Goal: Information Seeking & Learning: Learn about a topic

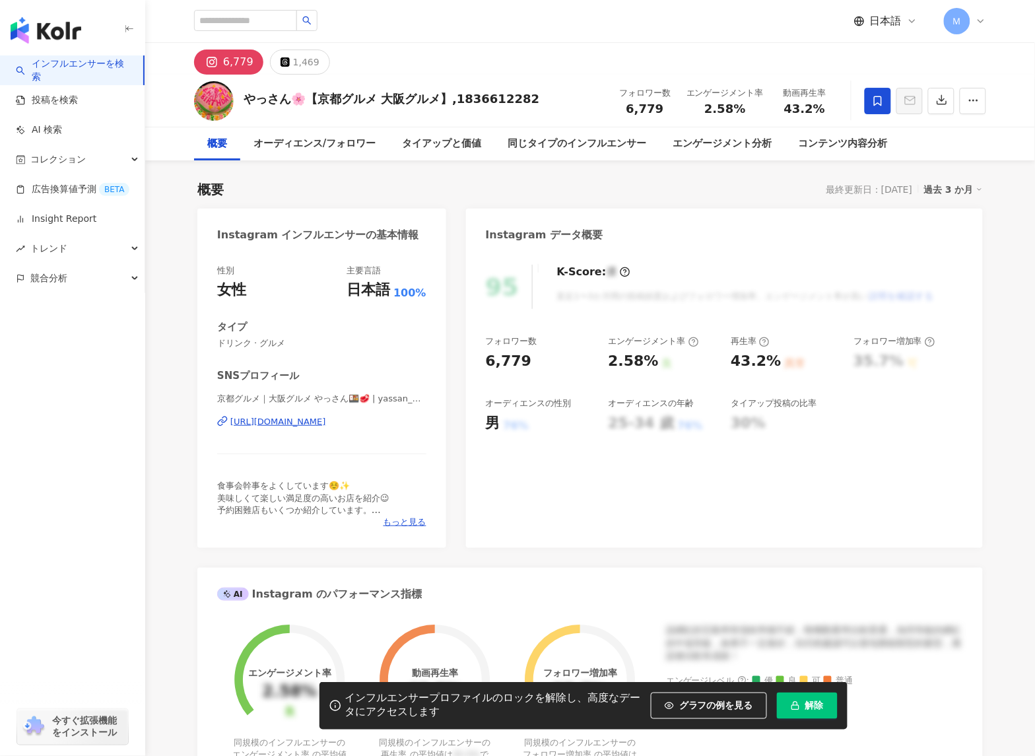
click at [296, 427] on div "https://www.instagram.com/yassan_gourmet.kansai/" at bounding box center [278, 422] width 96 height 12
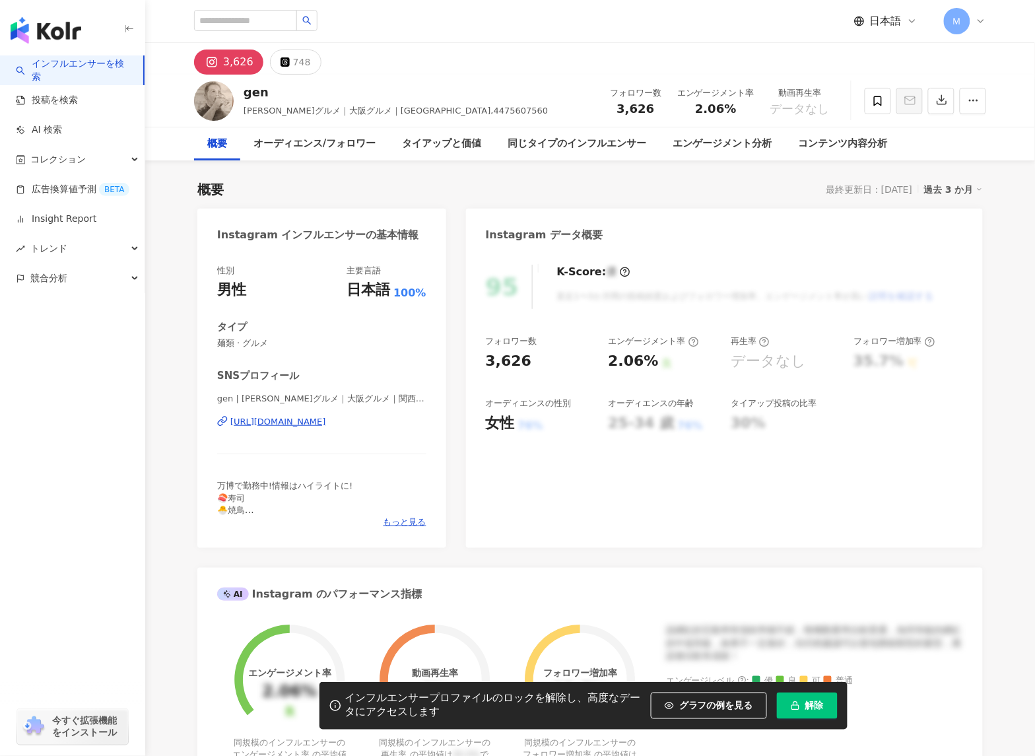
click at [283, 428] on div "gen | 福島グルメ｜大阪グルメ｜関西グルメ｜ | gen0314 https://www.instagram.com/gen0314/" at bounding box center [321, 431] width 209 height 77
click at [287, 423] on div "https://www.instagram.com/gen0314/" at bounding box center [278, 422] width 96 height 12
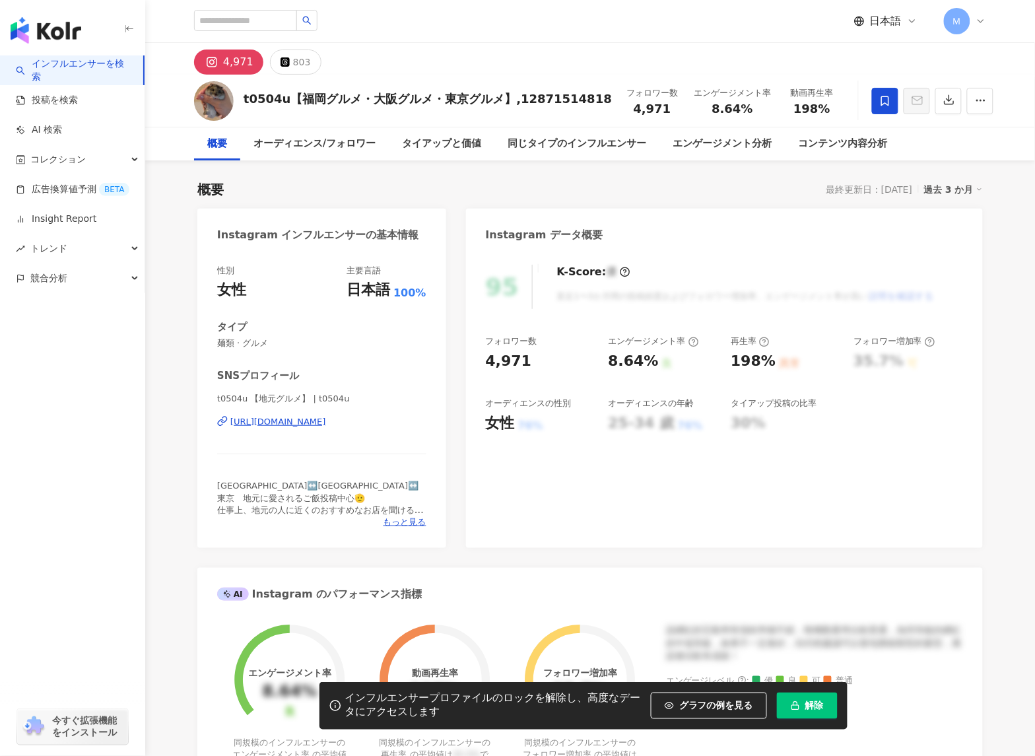
click at [271, 426] on div "https://www.instagram.com/t0504u/" at bounding box center [278, 422] width 96 height 12
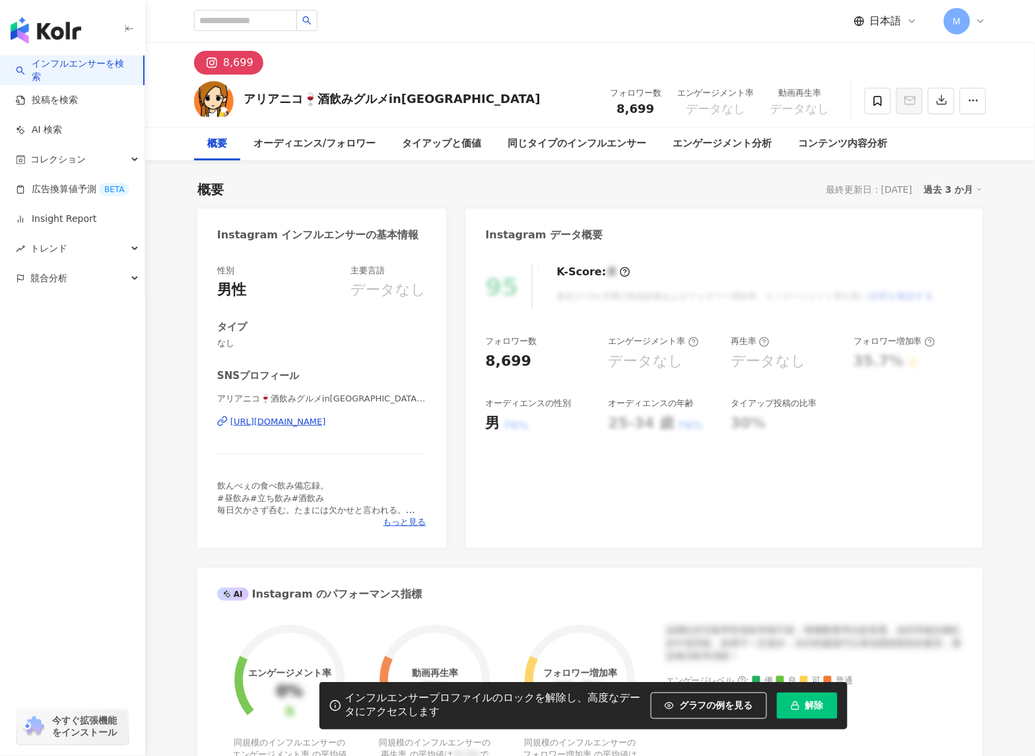
click at [298, 423] on div "https://www.instagram.com/nonbe_stagram/" at bounding box center [278, 422] width 96 height 12
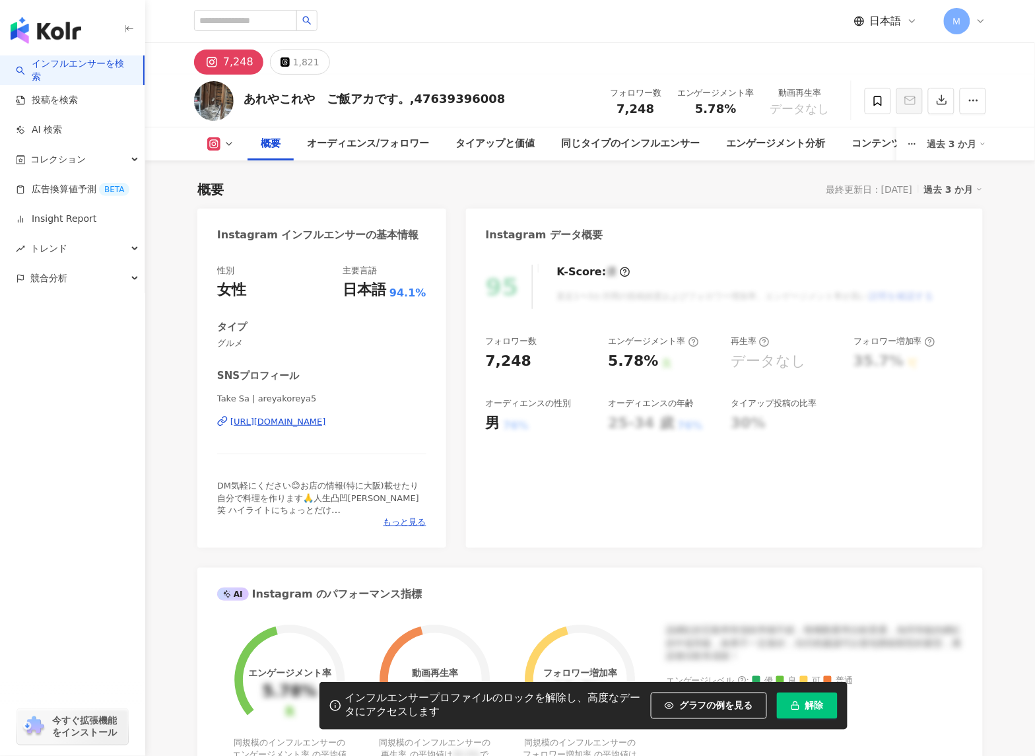
scroll to position [93, 0]
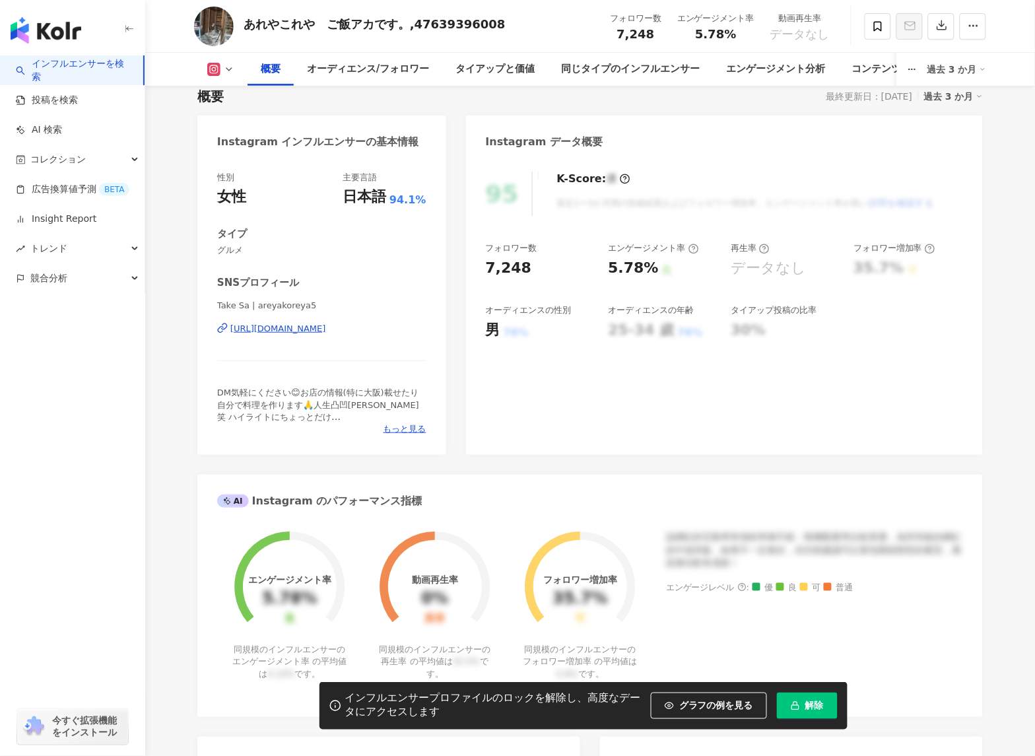
click at [368, 335] on div "Take Sa | areyakoreya5 https://www.instagram.com/areyakoreya5/" at bounding box center [321, 338] width 209 height 77
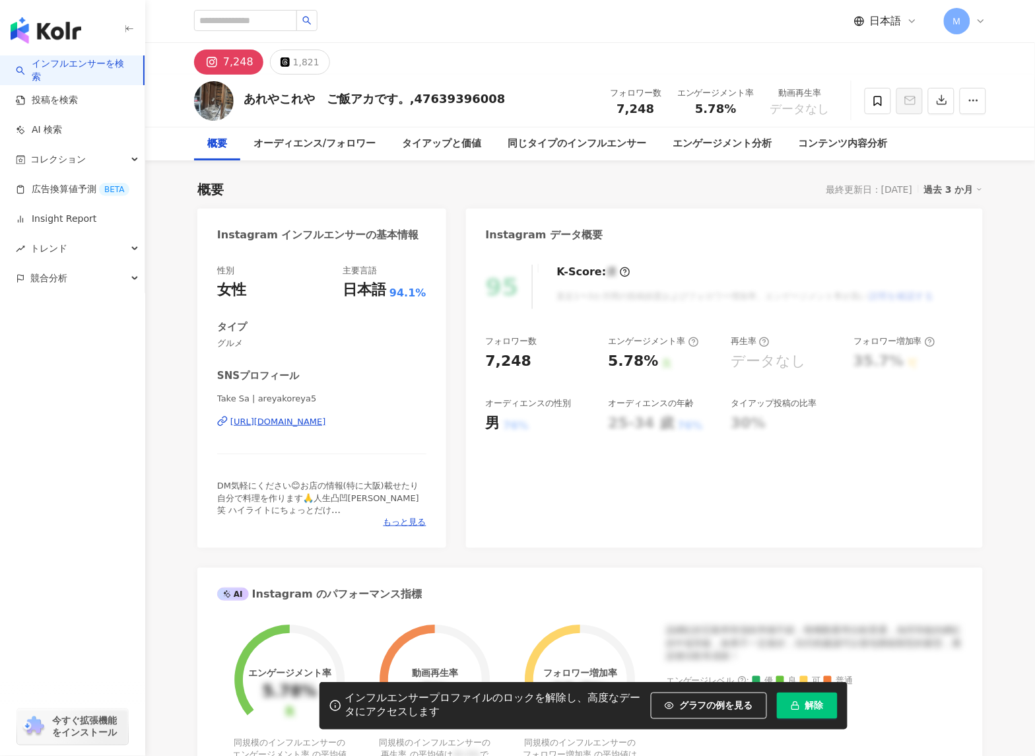
click at [326, 423] on div "https://www.instagram.com/areyakoreya5/" at bounding box center [278, 422] width 96 height 12
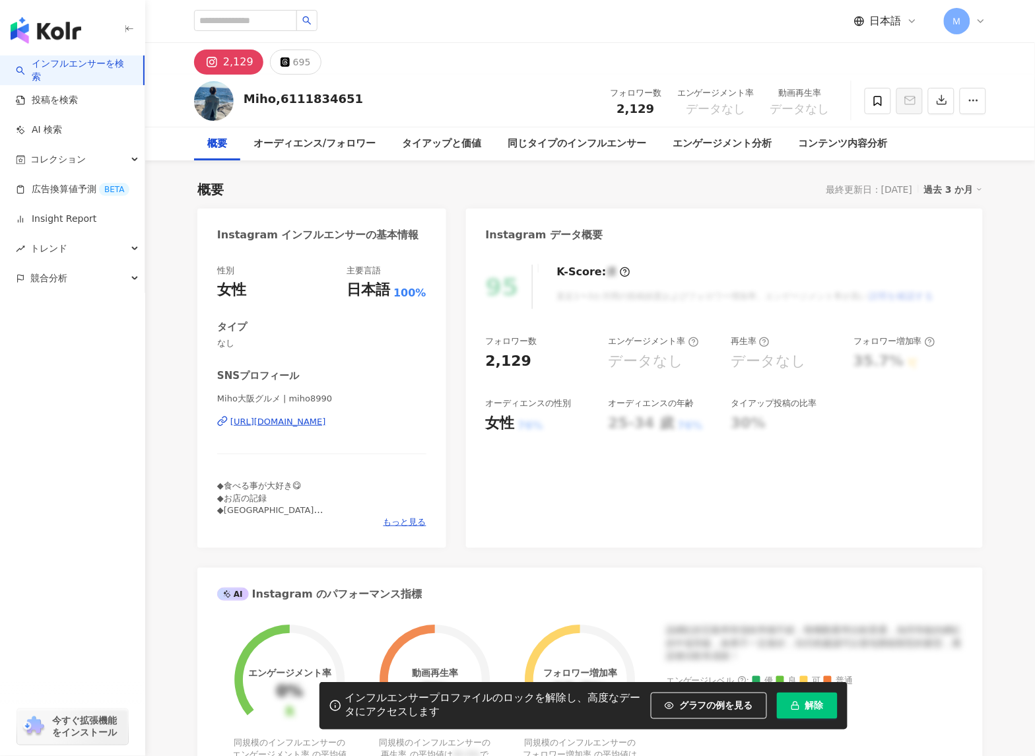
click at [278, 421] on div "[URL][DOMAIN_NAME]" at bounding box center [278, 422] width 96 height 12
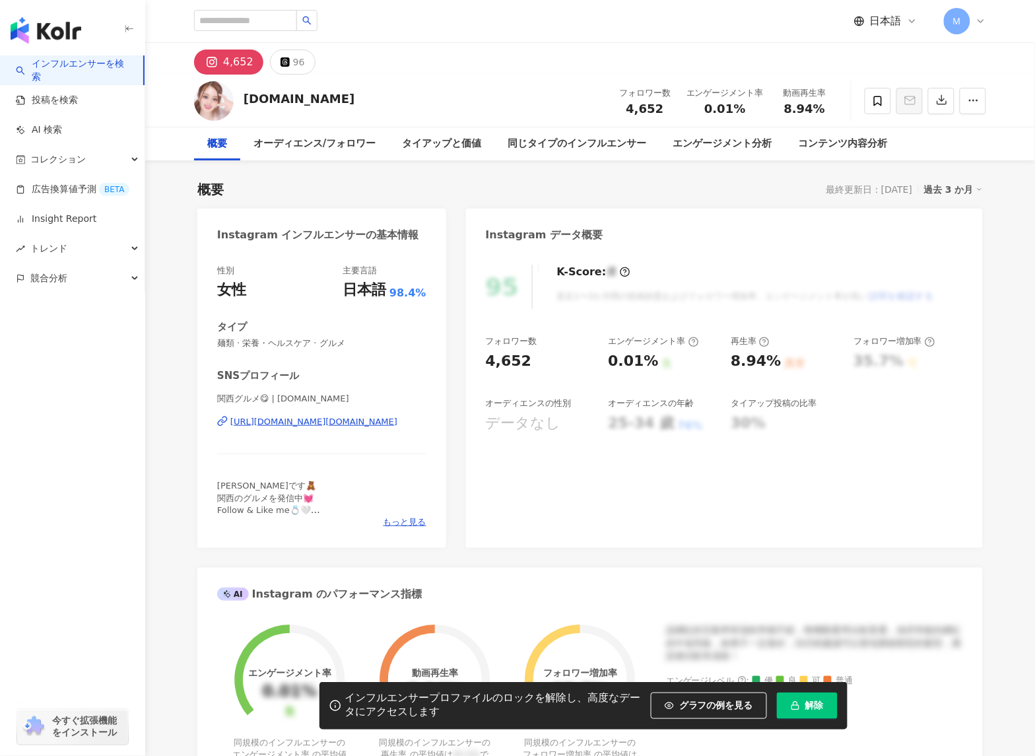
click at [390, 423] on div "https://www.instagram.com/kinako.music/" at bounding box center [313, 422] width 167 height 12
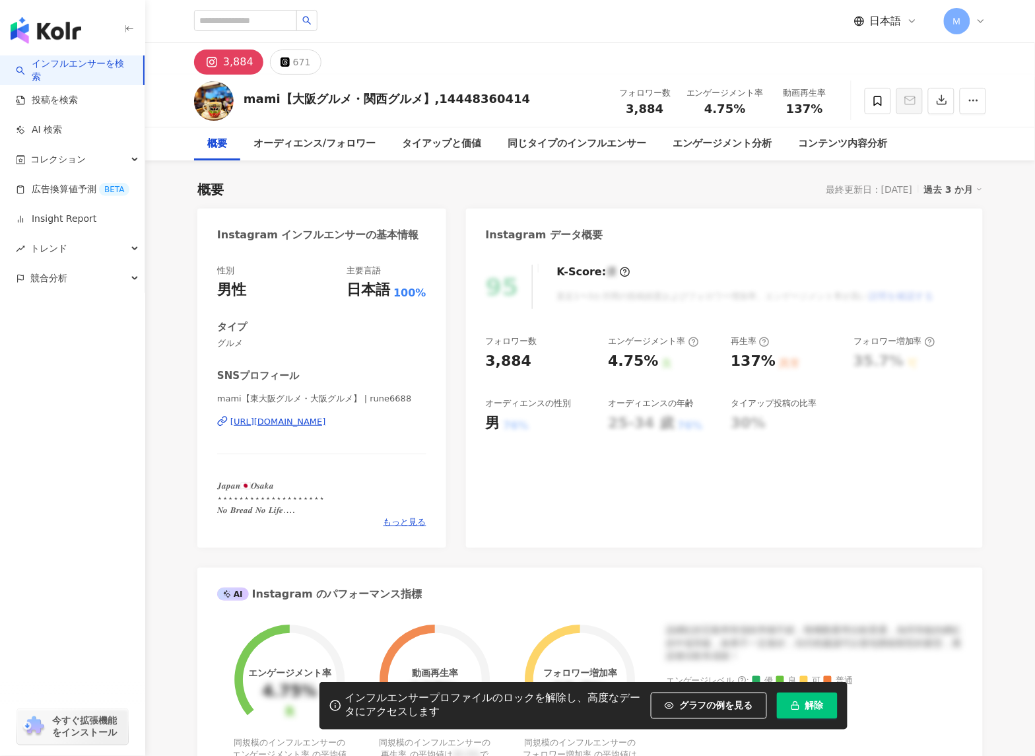
click at [294, 423] on div "https://www.instagram.com/rune6688/" at bounding box center [278, 422] width 96 height 12
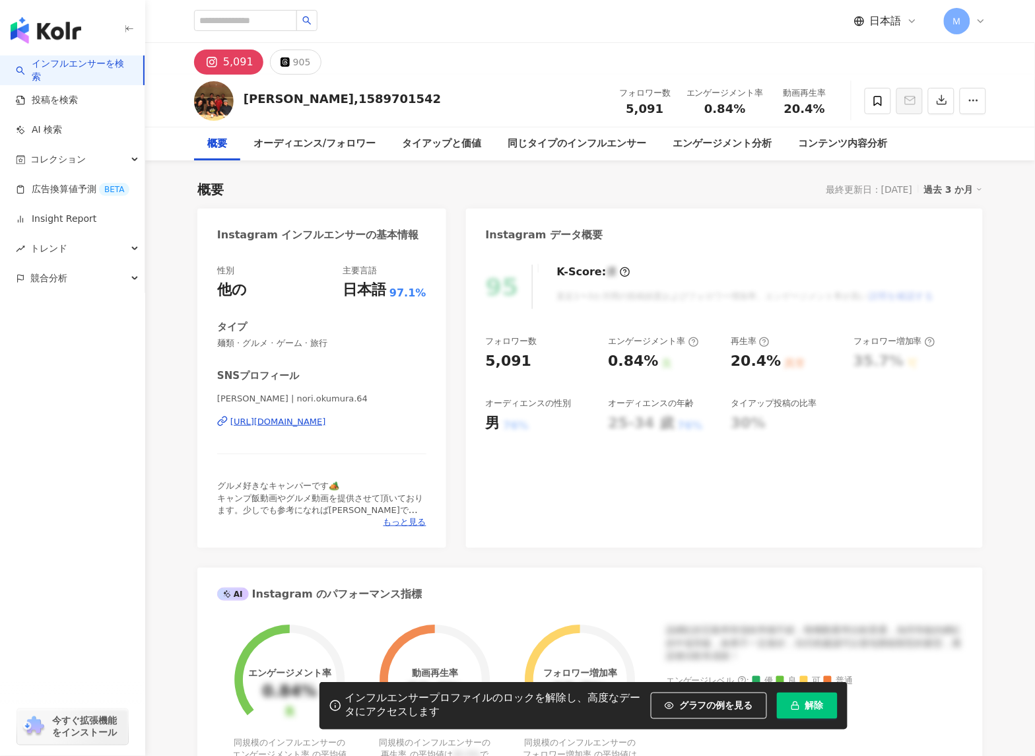
click at [326, 427] on div "[URL][DOMAIN_NAME]" at bounding box center [278, 422] width 96 height 12
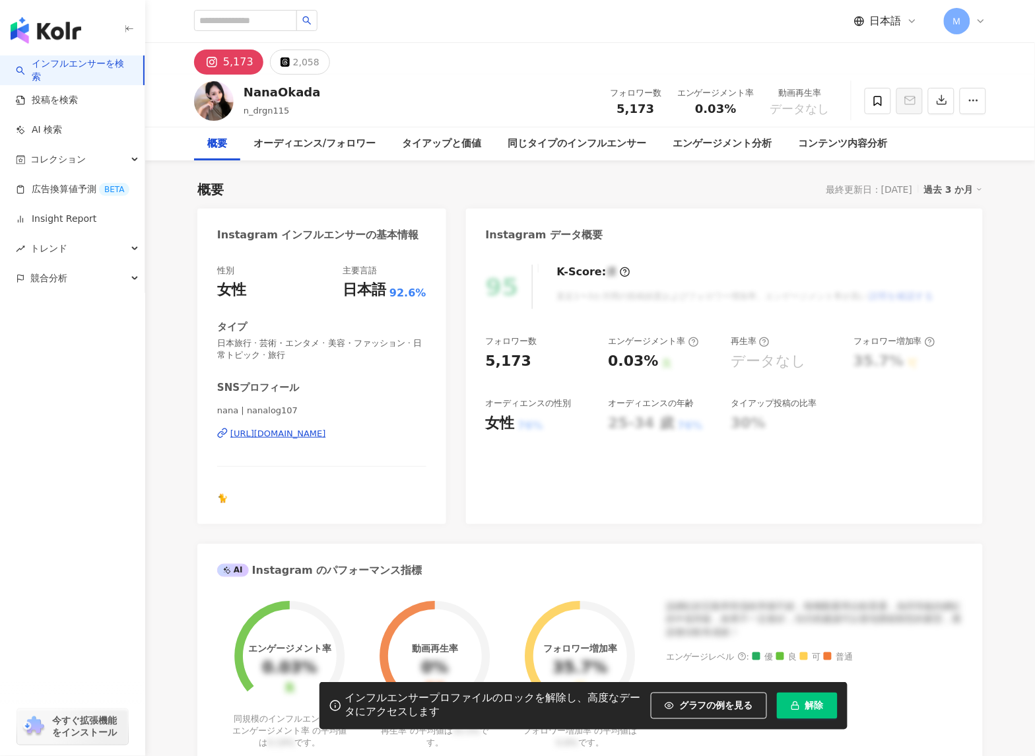
click at [326, 438] on div "https://www.instagram.com/nanalog107/" at bounding box center [278, 434] width 96 height 12
click at [326, 431] on div "https://www.instagram.com/nanalog107/" at bounding box center [278, 434] width 96 height 12
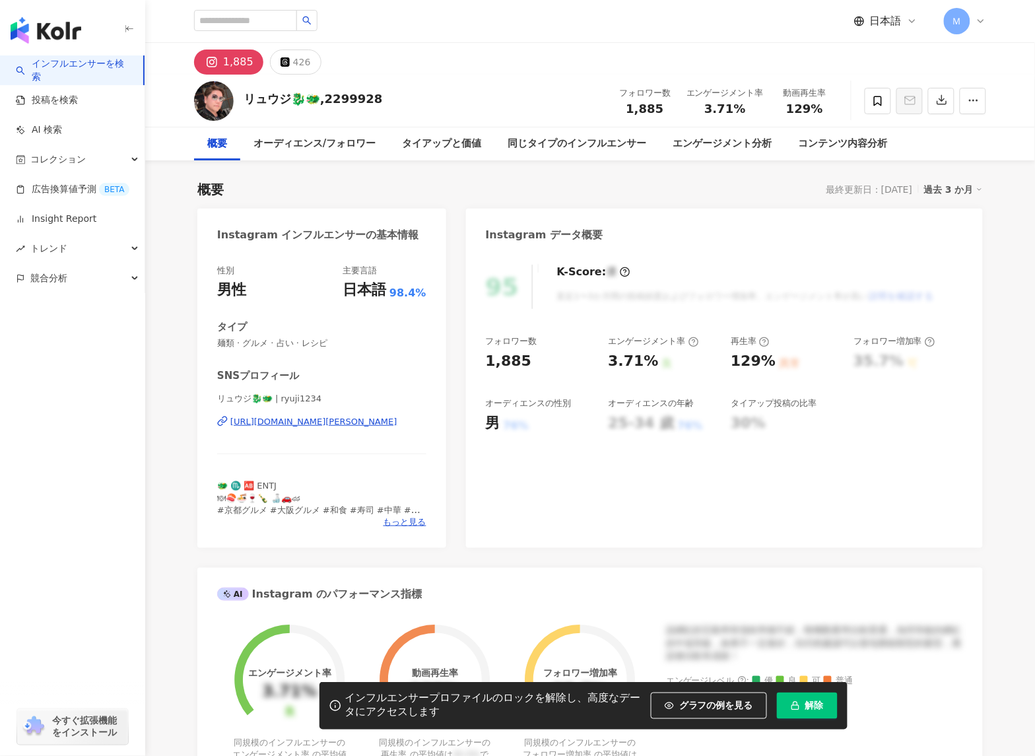
click at [243, 421] on div "https://www.instagram.com/ryuji1234/" at bounding box center [313, 422] width 167 height 12
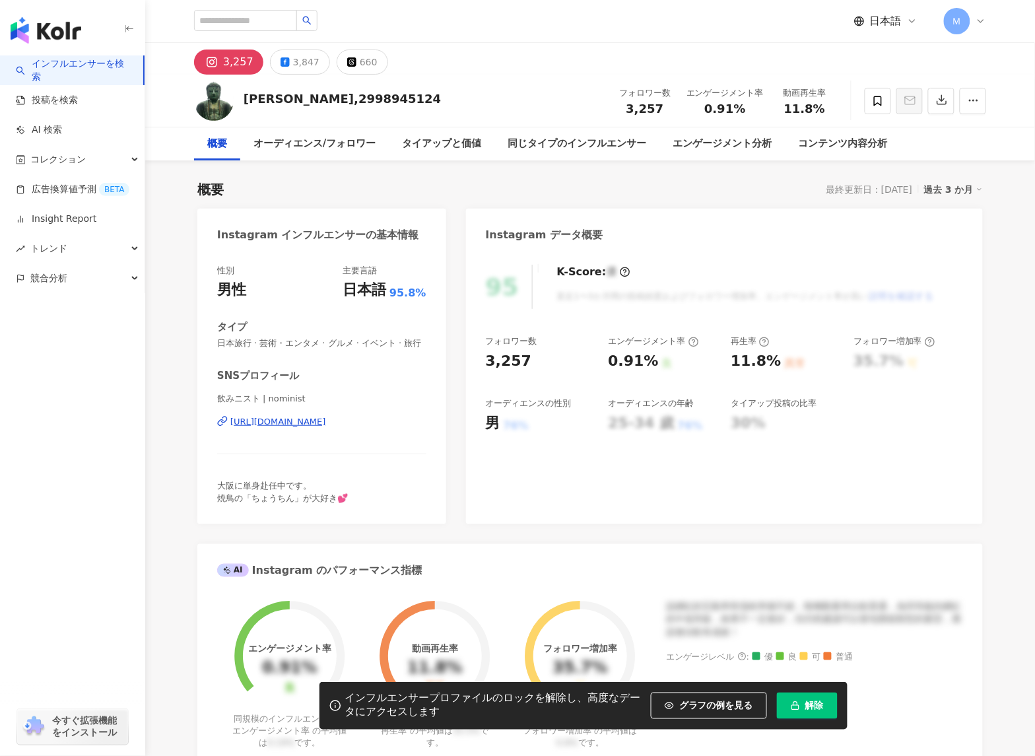
click at [298, 417] on div "[URL][DOMAIN_NAME]" at bounding box center [278, 422] width 96 height 12
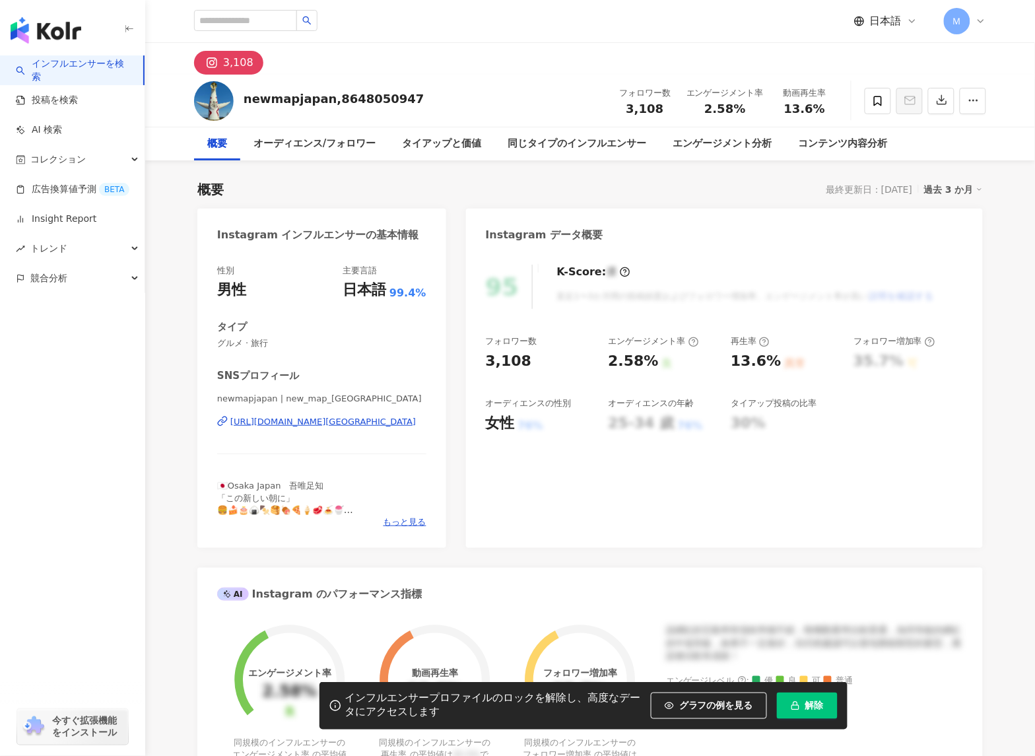
click at [323, 425] on div "[URL][DOMAIN_NAME][GEOGRAPHIC_DATA]" at bounding box center [323, 422] width 186 height 12
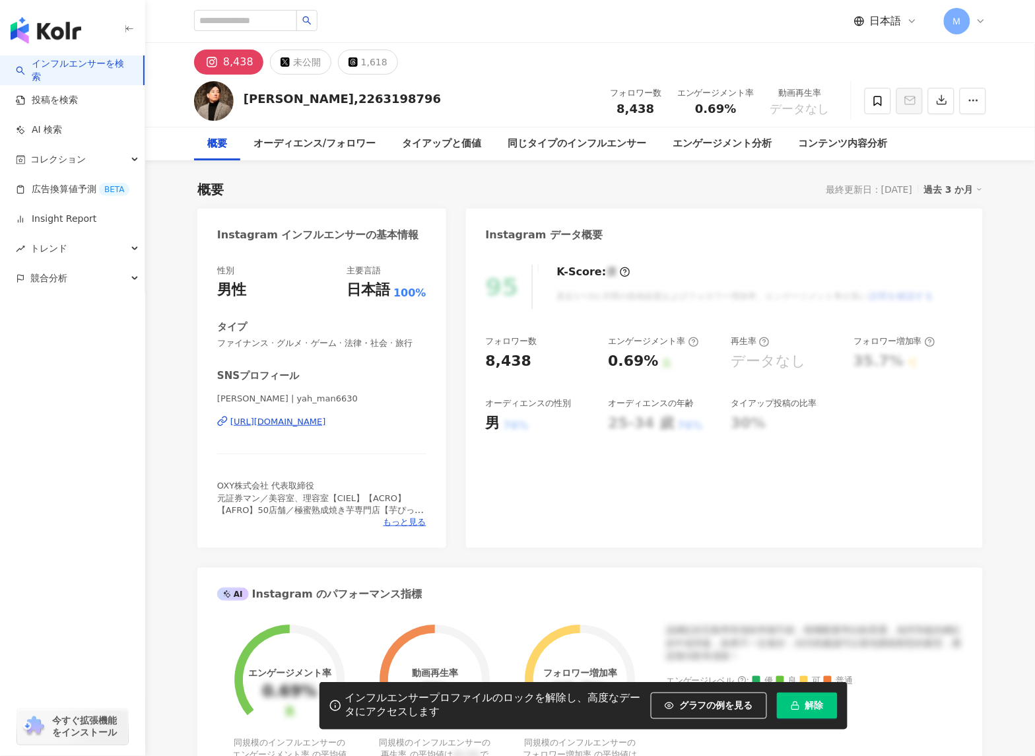
click at [291, 427] on div "https://www.instagram.com/yah_man6630/" at bounding box center [278, 422] width 96 height 12
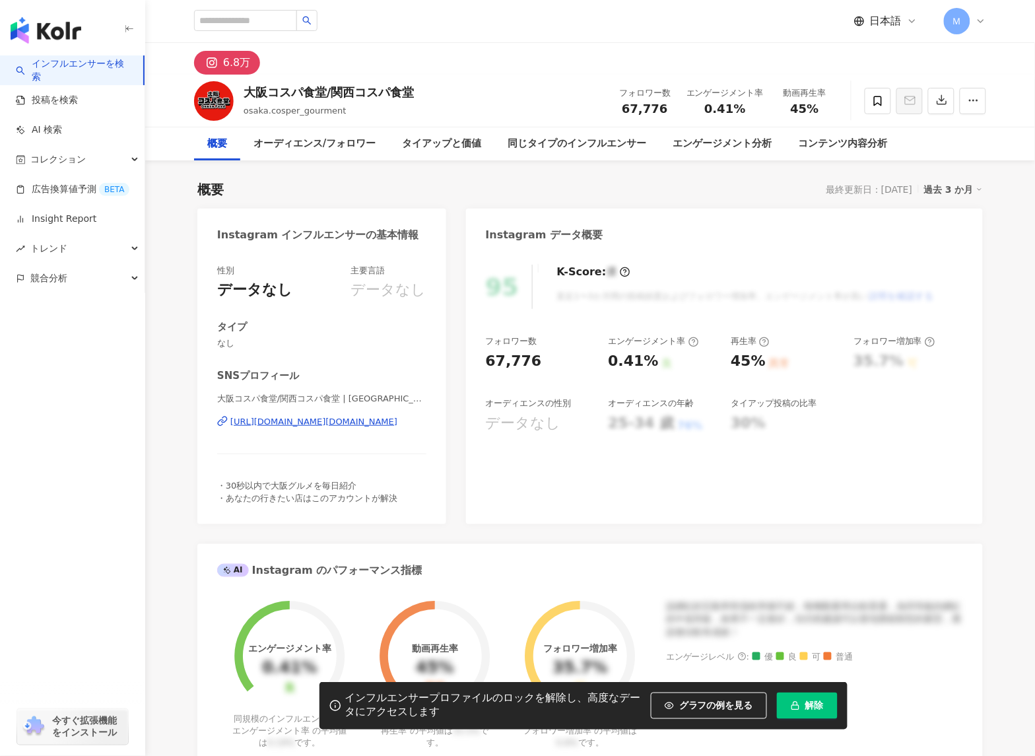
click at [312, 429] on div "大阪コスパ食堂/関西コスパ食堂 | [GEOGRAPHIC_DATA]gourment [URL][DOMAIN_NAME][DOMAIN_NAME]" at bounding box center [321, 431] width 209 height 77
click at [313, 427] on div "[URL][DOMAIN_NAME][DOMAIN_NAME]" at bounding box center [313, 422] width 167 height 12
